Goal: Check status: Check status

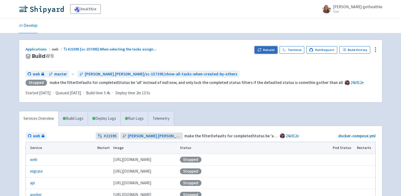
click at [265, 49] on button "Rebuild" at bounding box center [265, 49] width 23 height 7
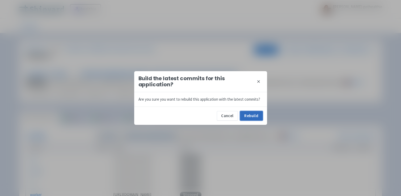
click at [254, 115] on button "Rebuild" at bounding box center [251, 116] width 23 height 10
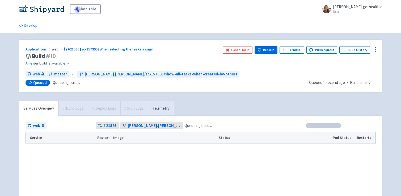
click at [62, 65] on link "A newer build is available →" at bounding box center [121, 63] width 193 height 6
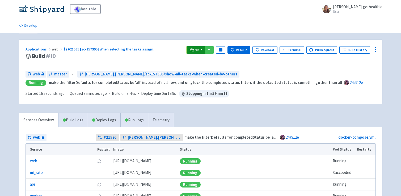
click at [200, 49] on span "Visit" at bounding box center [198, 50] width 7 height 4
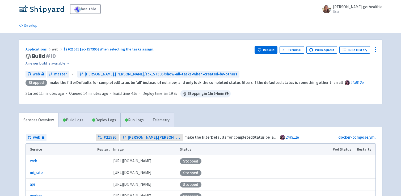
click at [57, 63] on link "A newer build is available →" at bounding box center [137, 63] width 225 height 6
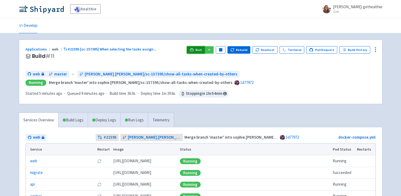
click at [201, 51] on span "Visit" at bounding box center [198, 50] width 7 height 4
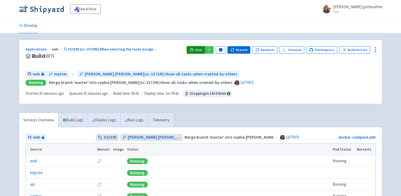
click at [197, 49] on link "Visit" at bounding box center [196, 49] width 18 height 7
